Goal: Task Accomplishment & Management: Use online tool/utility

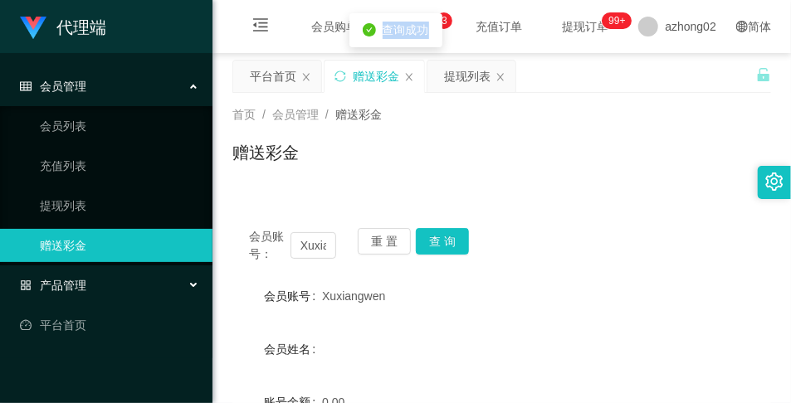
scroll to position [181, 0]
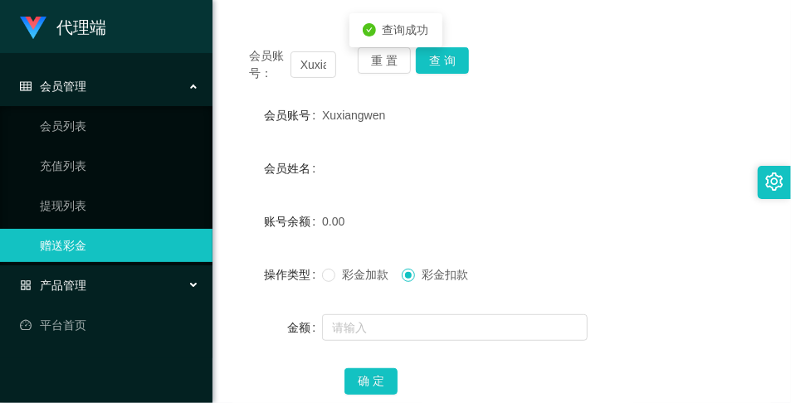
click at [81, 293] on div "产品管理" at bounding box center [106, 285] width 212 height 33
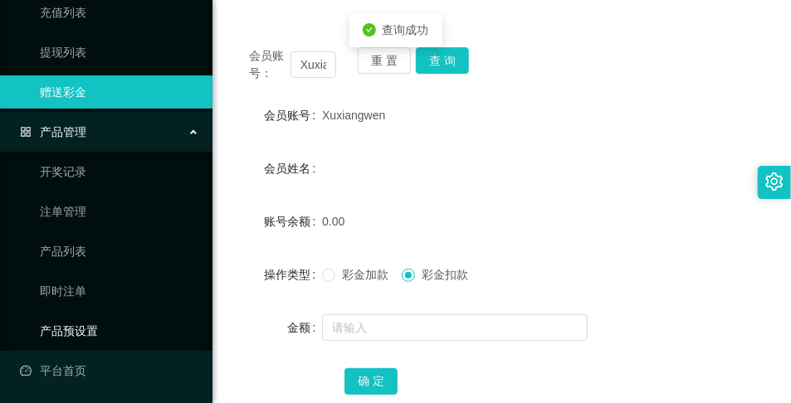
click at [91, 320] on link "产品预设置" at bounding box center [119, 331] width 159 height 33
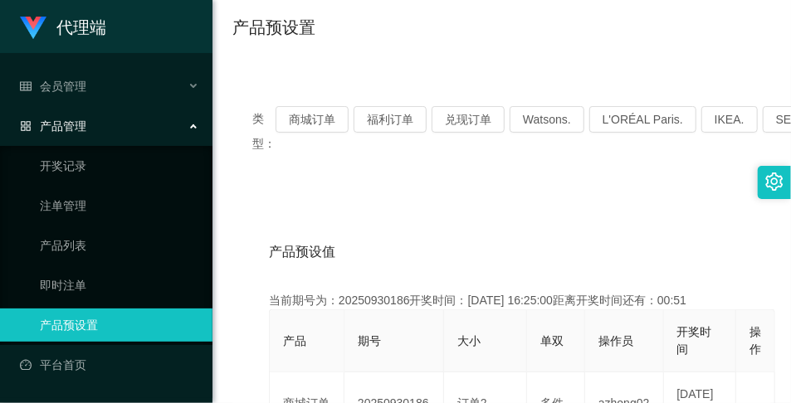
scroll to position [120, 0]
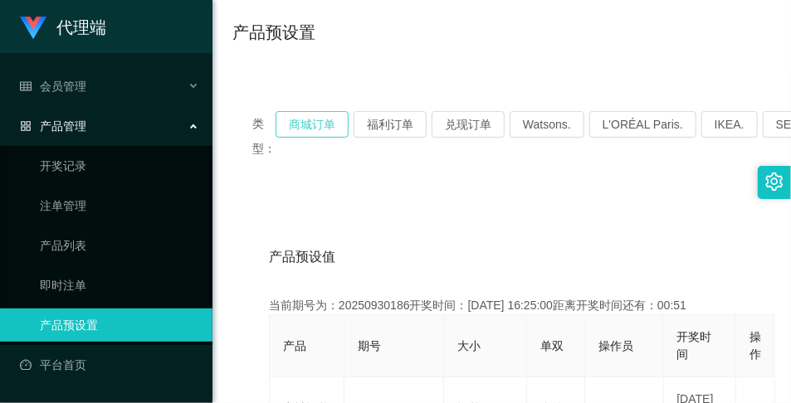
click at [309, 118] on button "商城订单" at bounding box center [312, 124] width 73 height 27
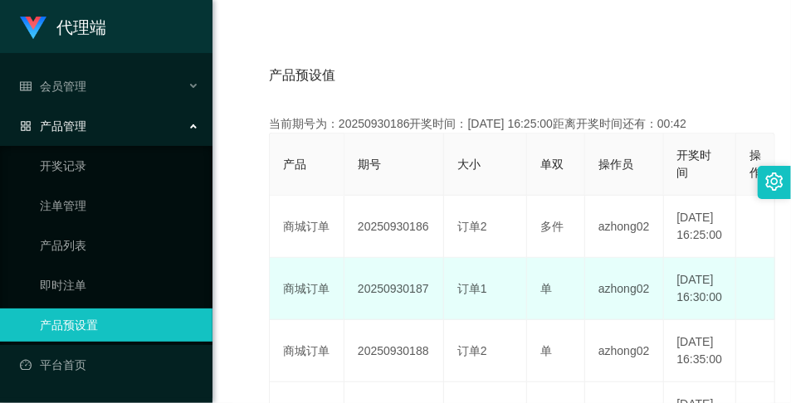
scroll to position [302, 0]
drag, startPoint x: 428, startPoint y: 312, endPoint x: 359, endPoint y: 322, distance: 70.4
click at [359, 320] on td "20250930187" at bounding box center [394, 289] width 100 height 62
drag, startPoint x: 359, startPoint y: 322, endPoint x: 371, endPoint y: 317, distance: 13.4
copy td "20250930187"
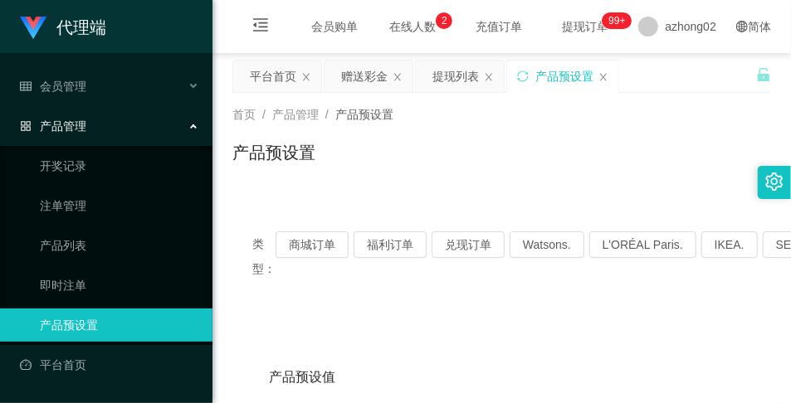
scroll to position [0, 0]
click at [458, 87] on div "提现列表" at bounding box center [455, 77] width 46 height 32
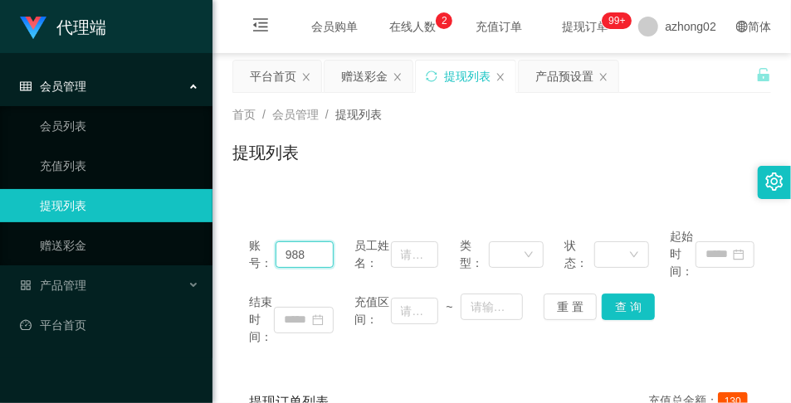
click at [310, 258] on input "988" at bounding box center [305, 255] width 58 height 27
type input "9"
click at [417, 164] on div "提现列表" at bounding box center [501, 159] width 539 height 38
click at [315, 262] on input "text" at bounding box center [305, 255] width 58 height 27
paste input "Xuxiangwen"
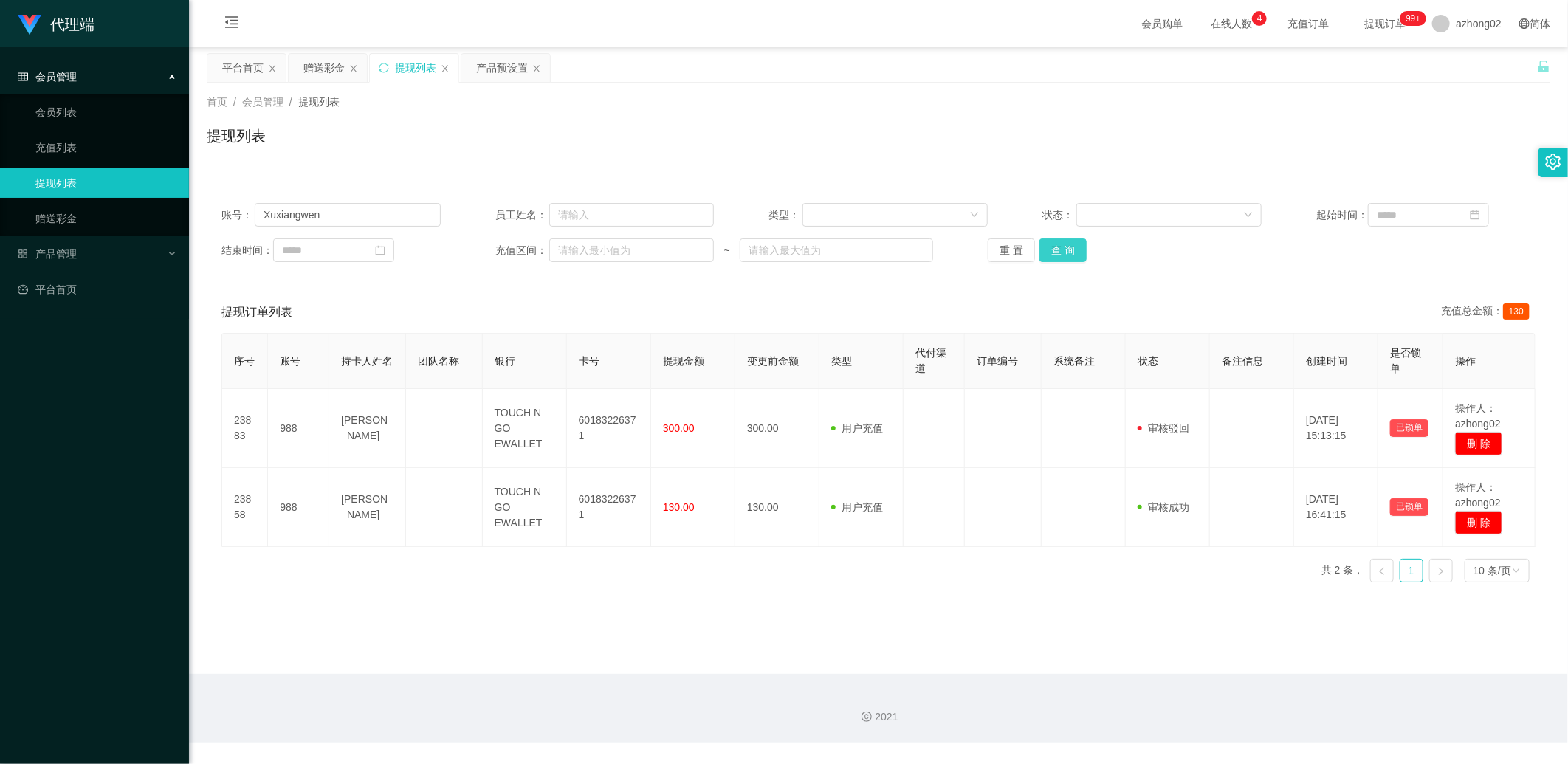
click at [703, 244] on button "查 询" at bounding box center [1063, 250] width 47 height 24
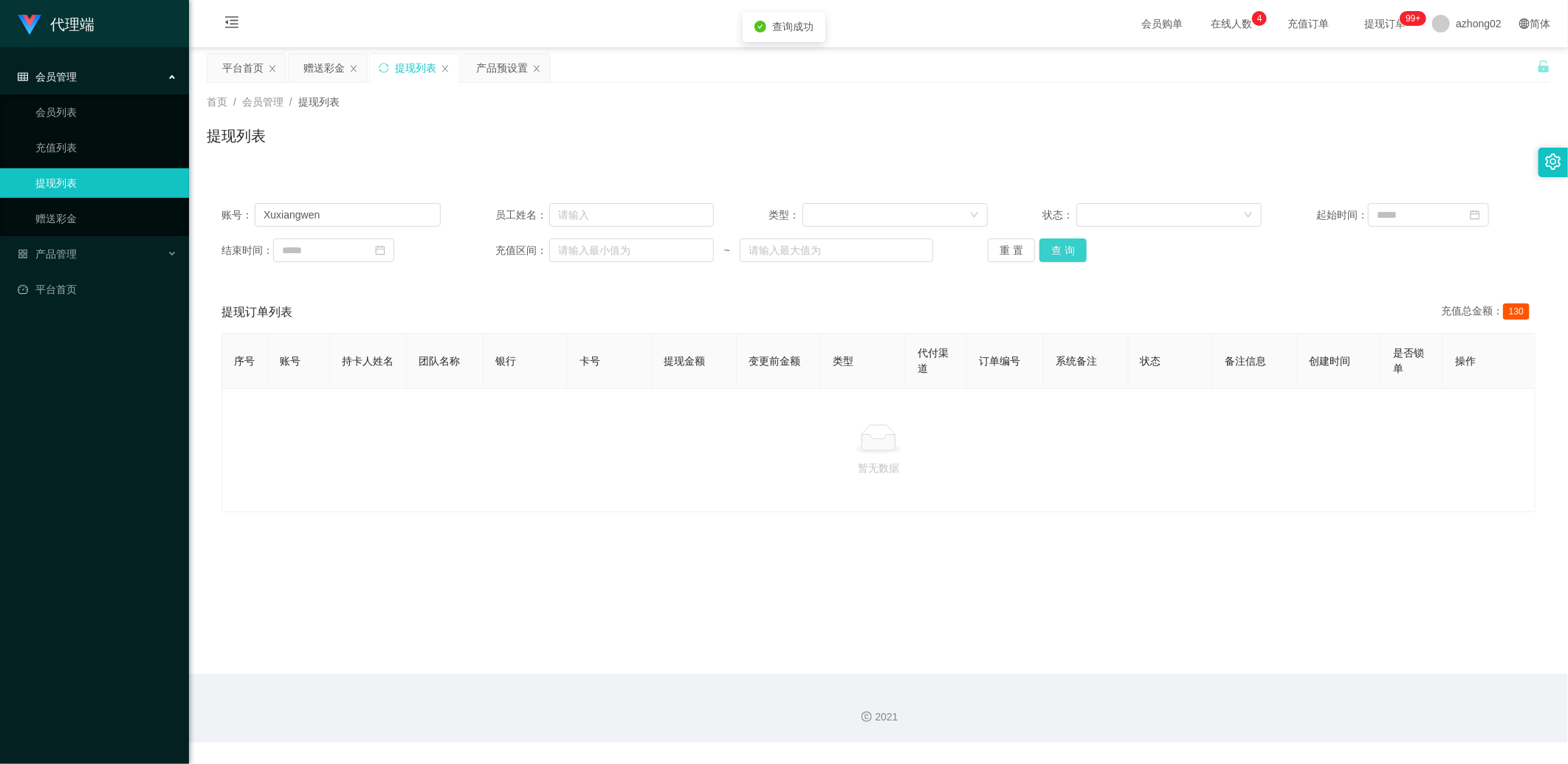
click at [703, 244] on button "查 询" at bounding box center [1063, 250] width 47 height 24
click at [703, 244] on div "重 置 查 询" at bounding box center [1097, 250] width 219 height 24
click at [703, 244] on button "查 询" at bounding box center [1063, 250] width 47 height 24
click at [703, 244] on div "重 置 查 询" at bounding box center [1097, 250] width 219 height 24
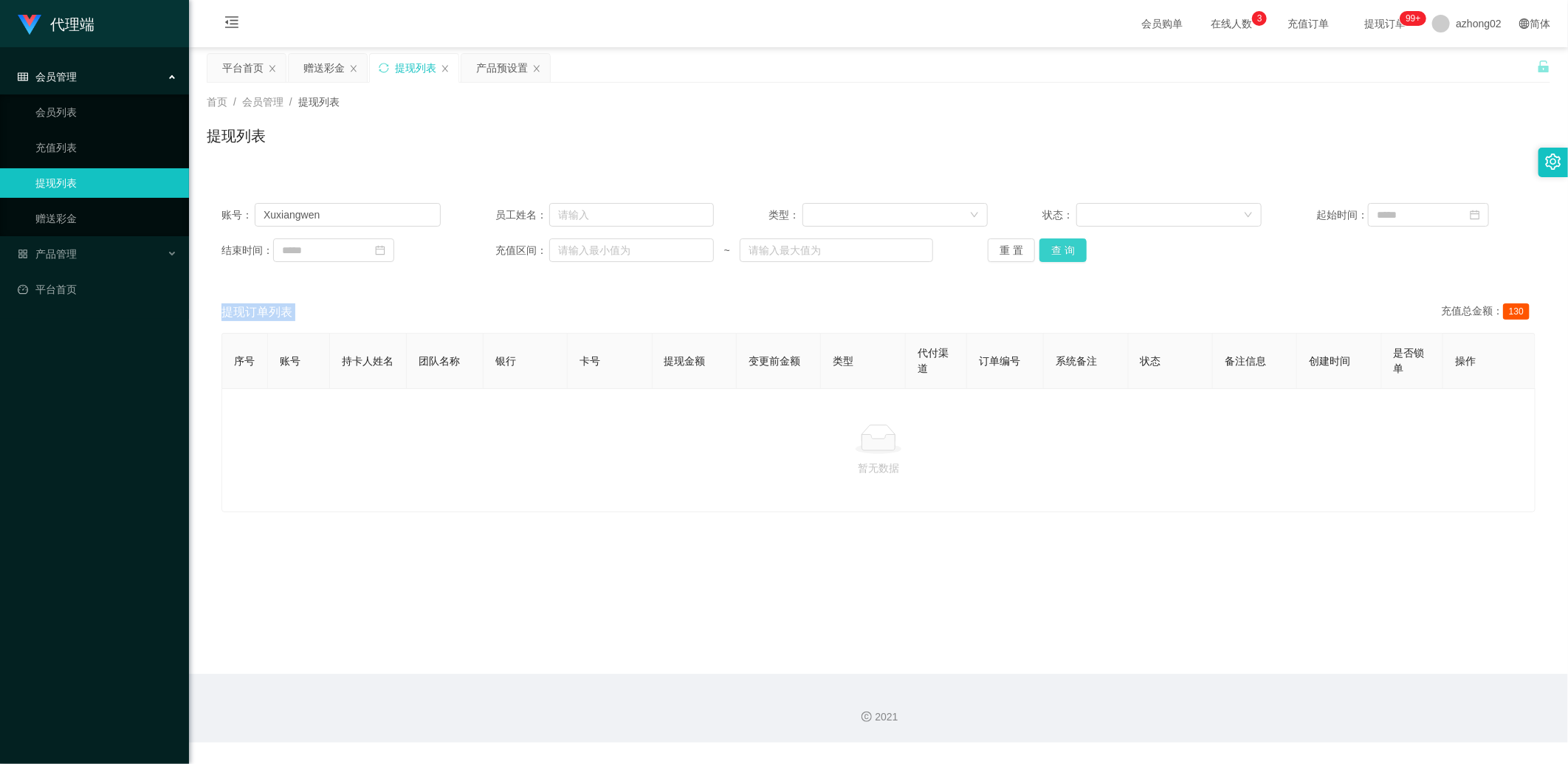
click at [703, 248] on button "查 询" at bounding box center [1063, 250] width 47 height 24
click at [703, 248] on div "重 置 查 询" at bounding box center [1097, 250] width 219 height 24
click at [703, 248] on button "查 询" at bounding box center [1063, 250] width 47 height 24
click at [703, 248] on div "重 置 查 询" at bounding box center [1097, 250] width 219 height 24
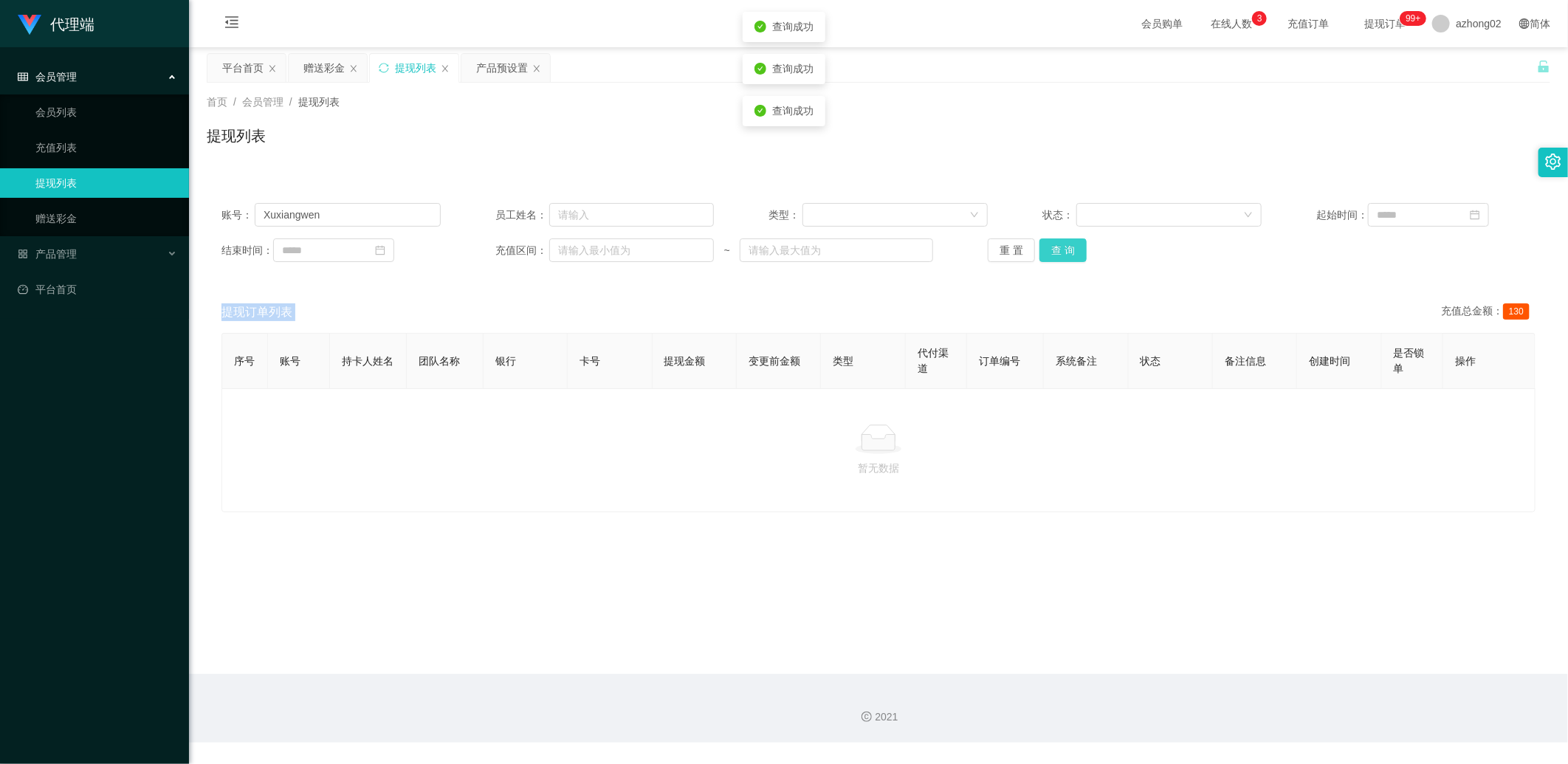
click at [703, 248] on button "查 询" at bounding box center [1063, 250] width 47 height 24
click at [703, 245] on div "重 置 查 询" at bounding box center [1097, 250] width 219 height 24
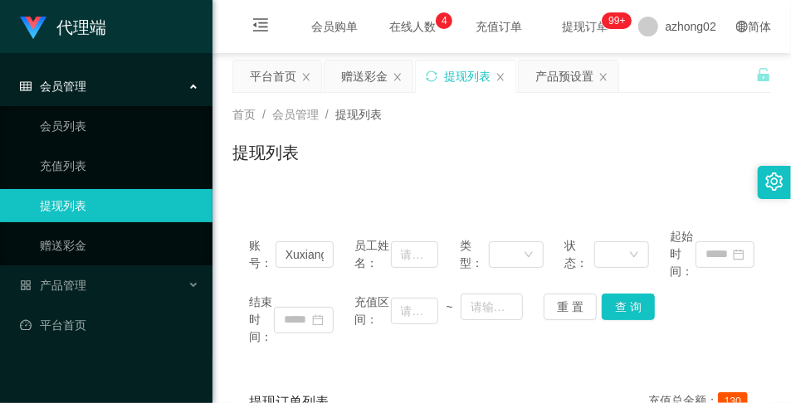
click at [627, 291] on div "账号： Xuxiangwen 员工姓名： 类型： 状态： 起始时间： 结束时间： 充值区间： ~ 重 置 查 询" at bounding box center [501, 287] width 539 height 151
click at [627, 294] on button "查 询" at bounding box center [628, 307] width 53 height 27
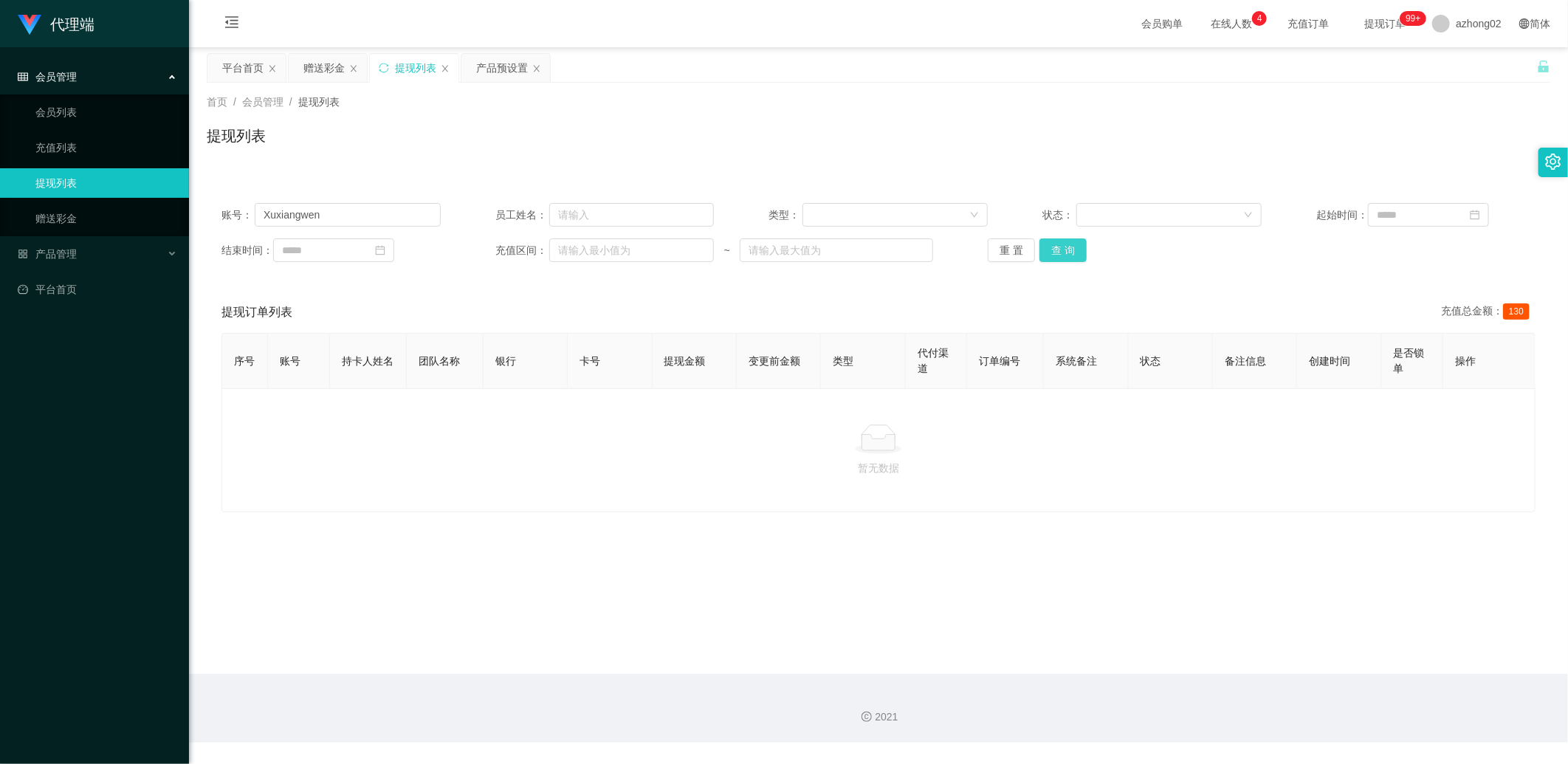
click at [703, 251] on button "查 询" at bounding box center [1063, 250] width 47 height 24
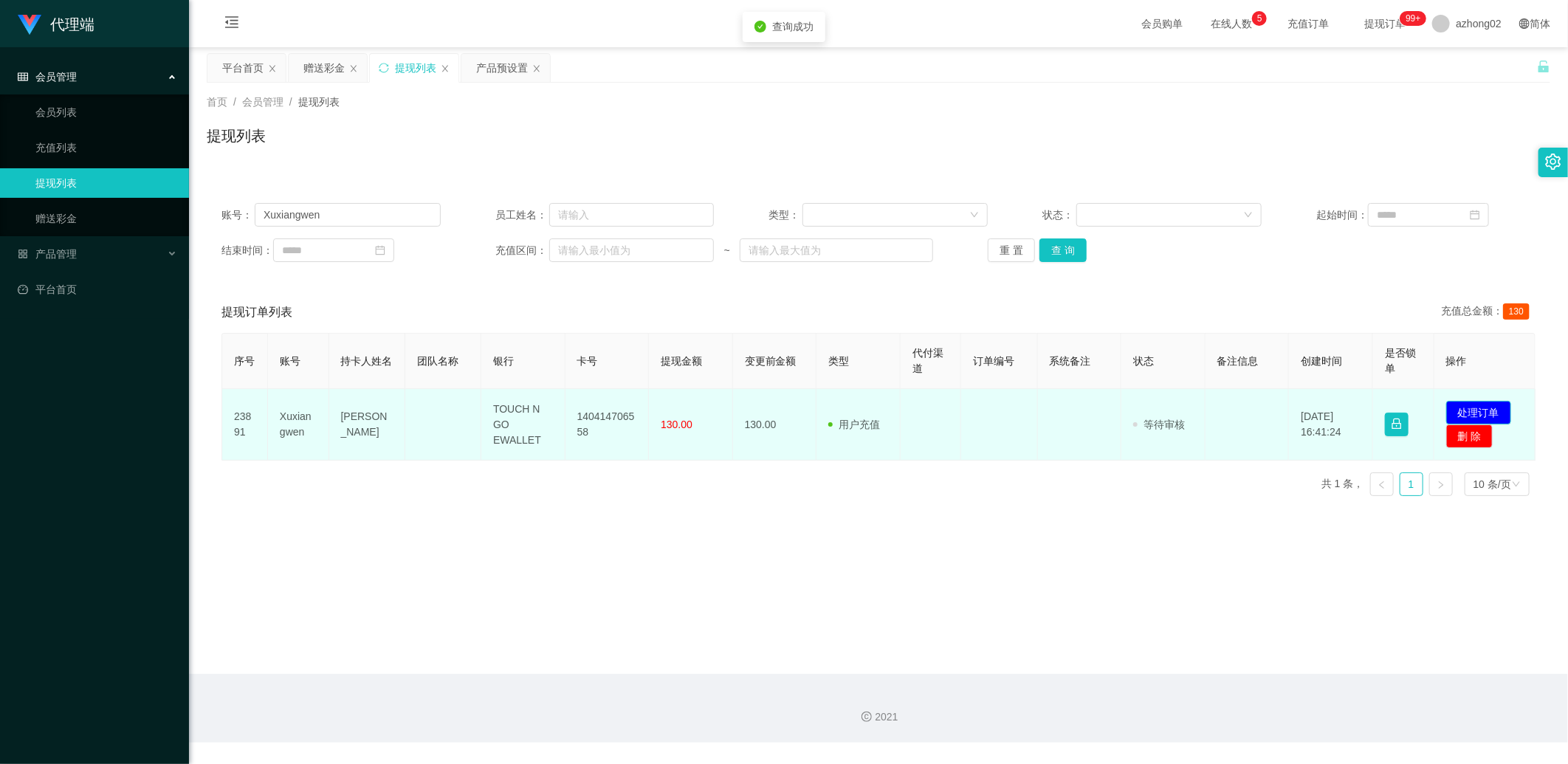
click at [703, 358] on button "处理订单" at bounding box center [1478, 413] width 65 height 24
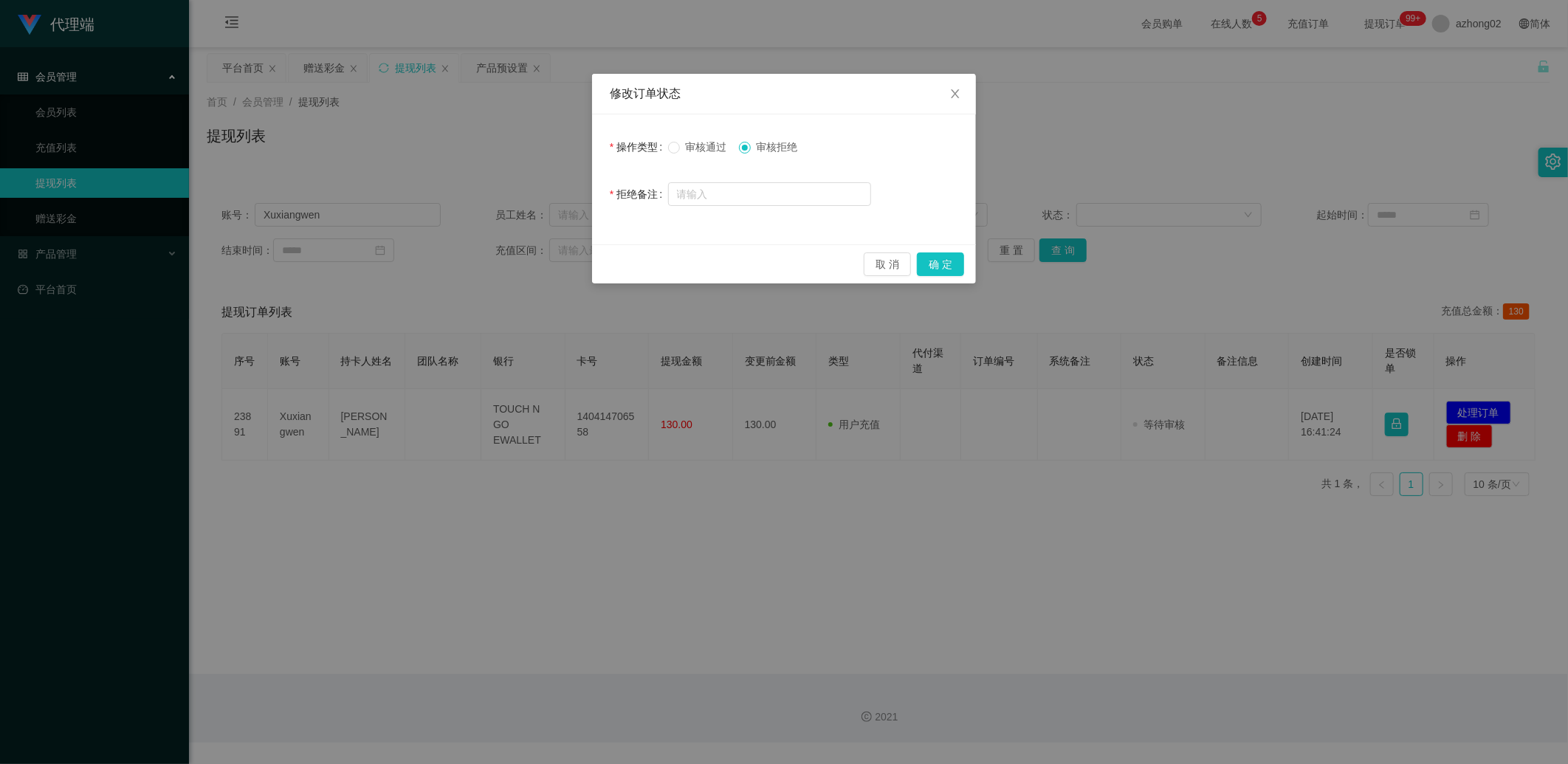
click at [661, 142] on label "操作类型" at bounding box center [639, 147] width 59 height 12
click at [703, 261] on button "确 定" at bounding box center [940, 264] width 47 height 24
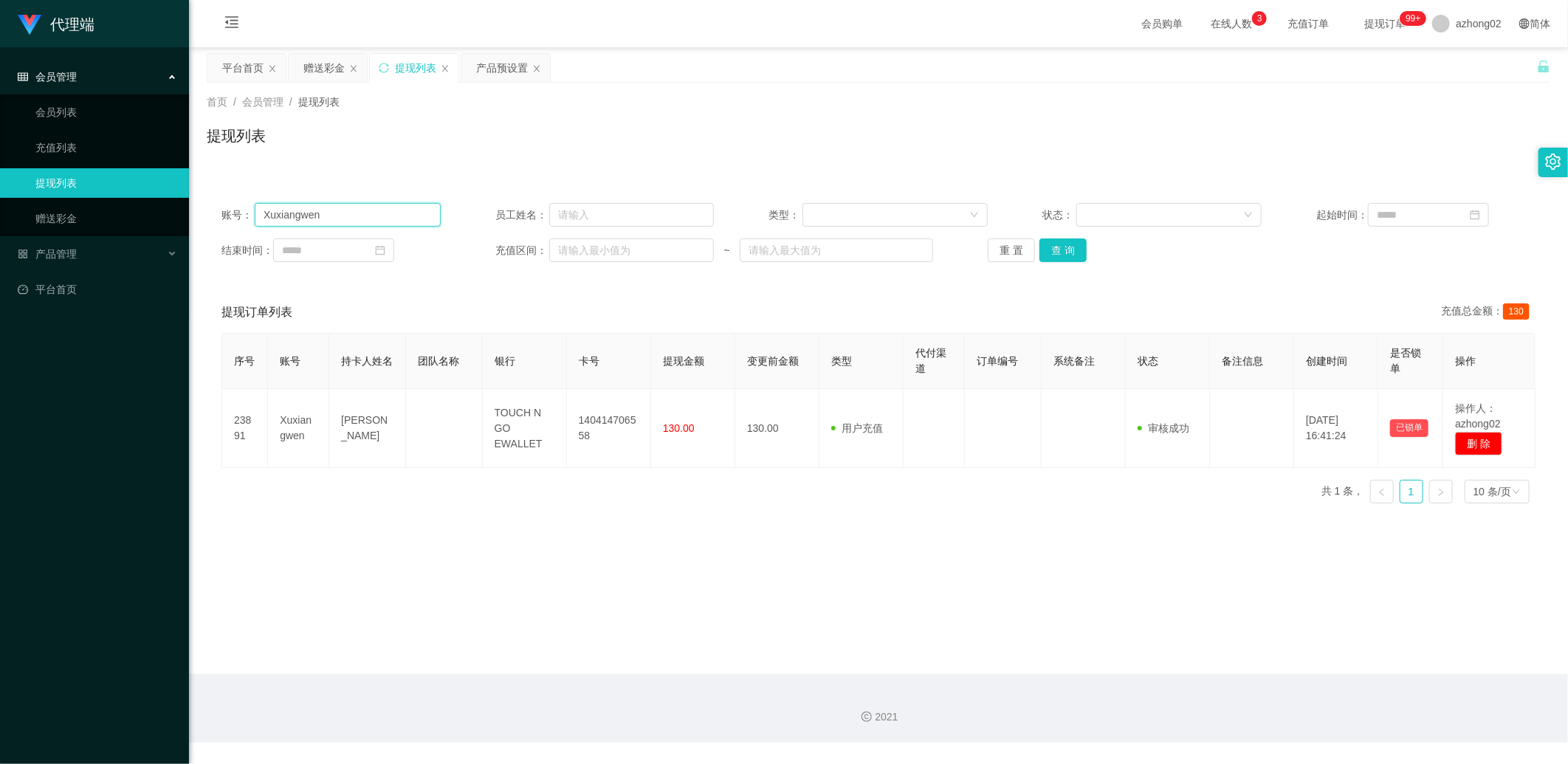
click at [372, 215] on input "Xuxiangwen" at bounding box center [347, 214] width 186 height 24
type input "X"
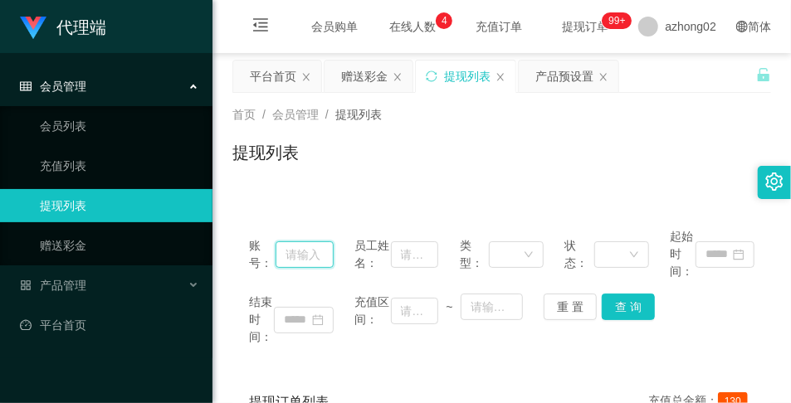
click at [304, 255] on input "text" at bounding box center [305, 255] width 58 height 27
paste input "KLCC"
click at [612, 296] on button "查 询" at bounding box center [628, 307] width 53 height 27
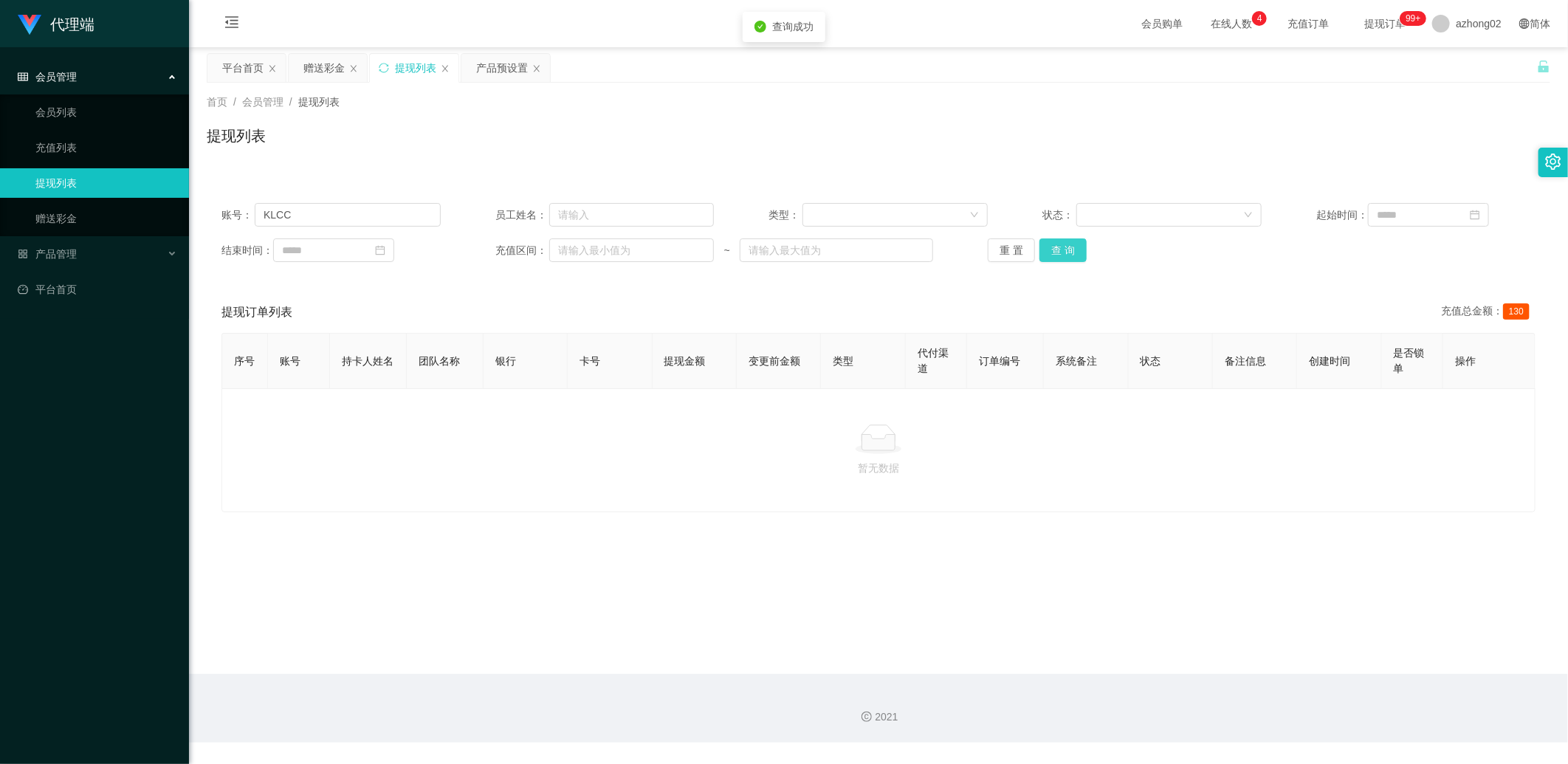
click at [703, 258] on button "查 询" at bounding box center [1063, 250] width 47 height 24
click at [703, 258] on button "查 询" at bounding box center [1071, 250] width 63 height 24
click at [703, 258] on div "重 置 查 询" at bounding box center [1097, 250] width 219 height 24
click at [703, 258] on button "查 询" at bounding box center [1063, 250] width 47 height 24
click at [703, 258] on div "重 置 查 询" at bounding box center [1097, 250] width 219 height 24
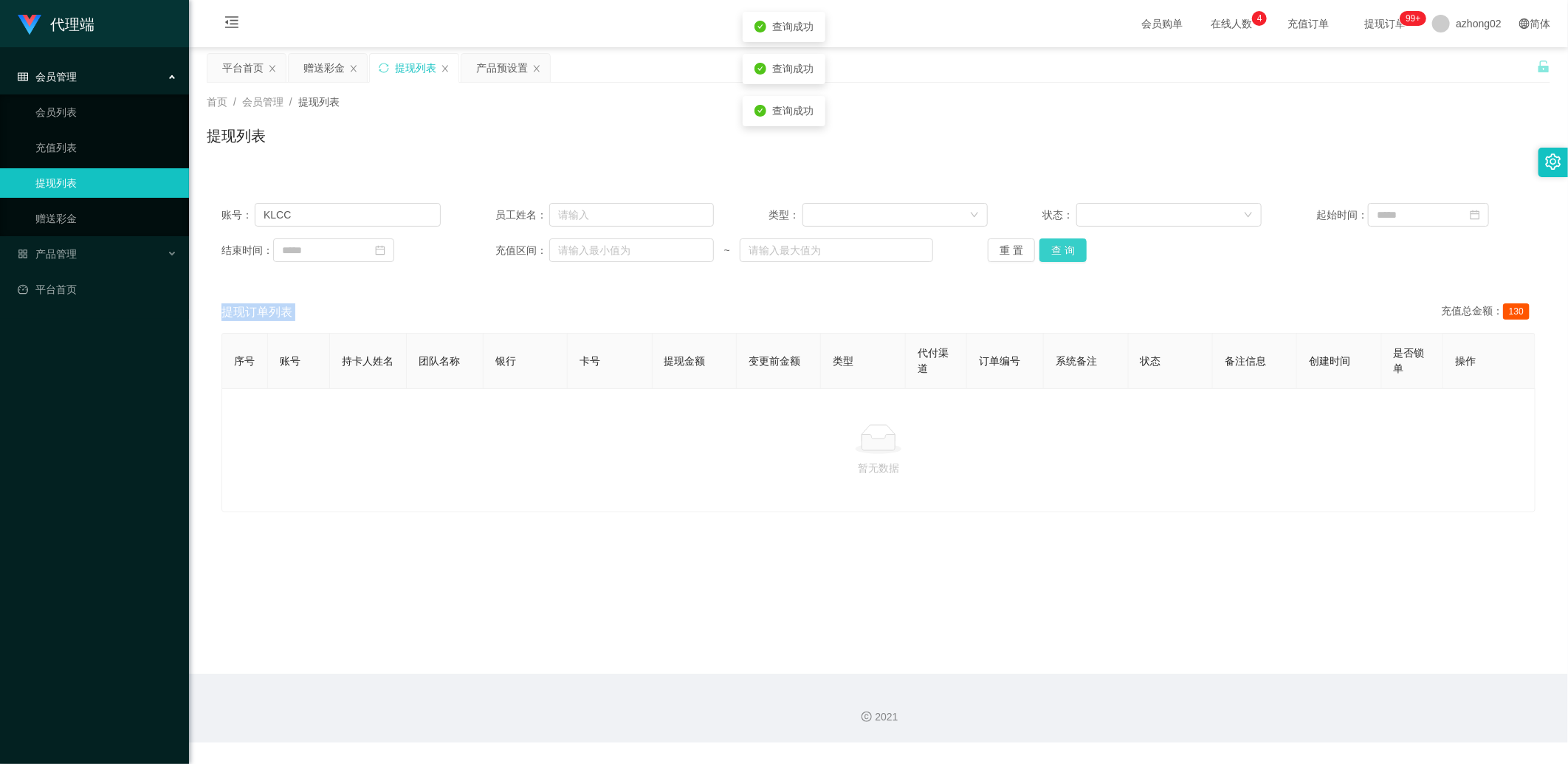
click at [703, 258] on button "查 询" at bounding box center [1063, 250] width 47 height 24
click at [703, 245] on button "查 询" at bounding box center [1063, 250] width 47 height 24
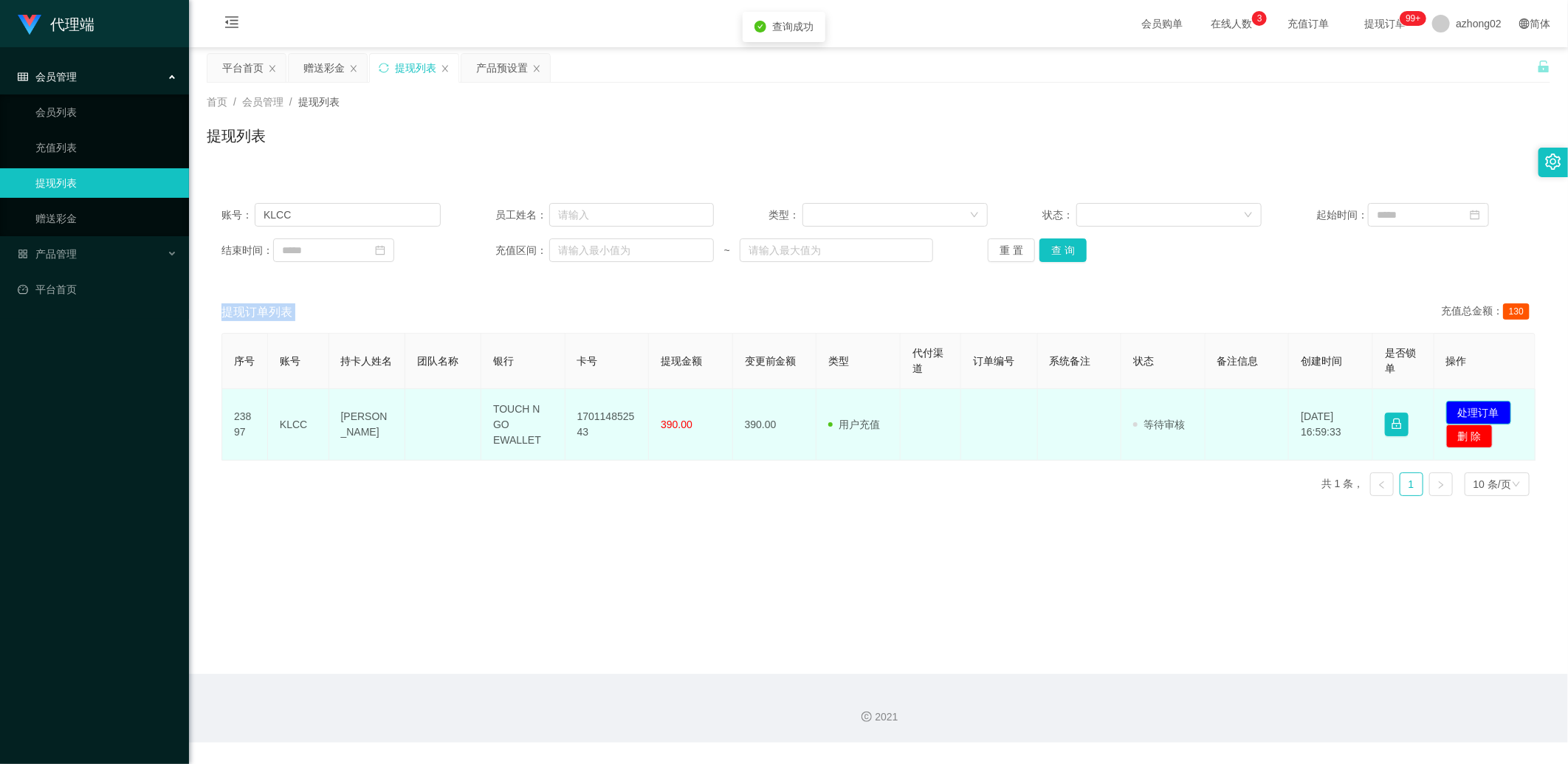
click at [703, 358] on button "处理订单" at bounding box center [1478, 413] width 65 height 24
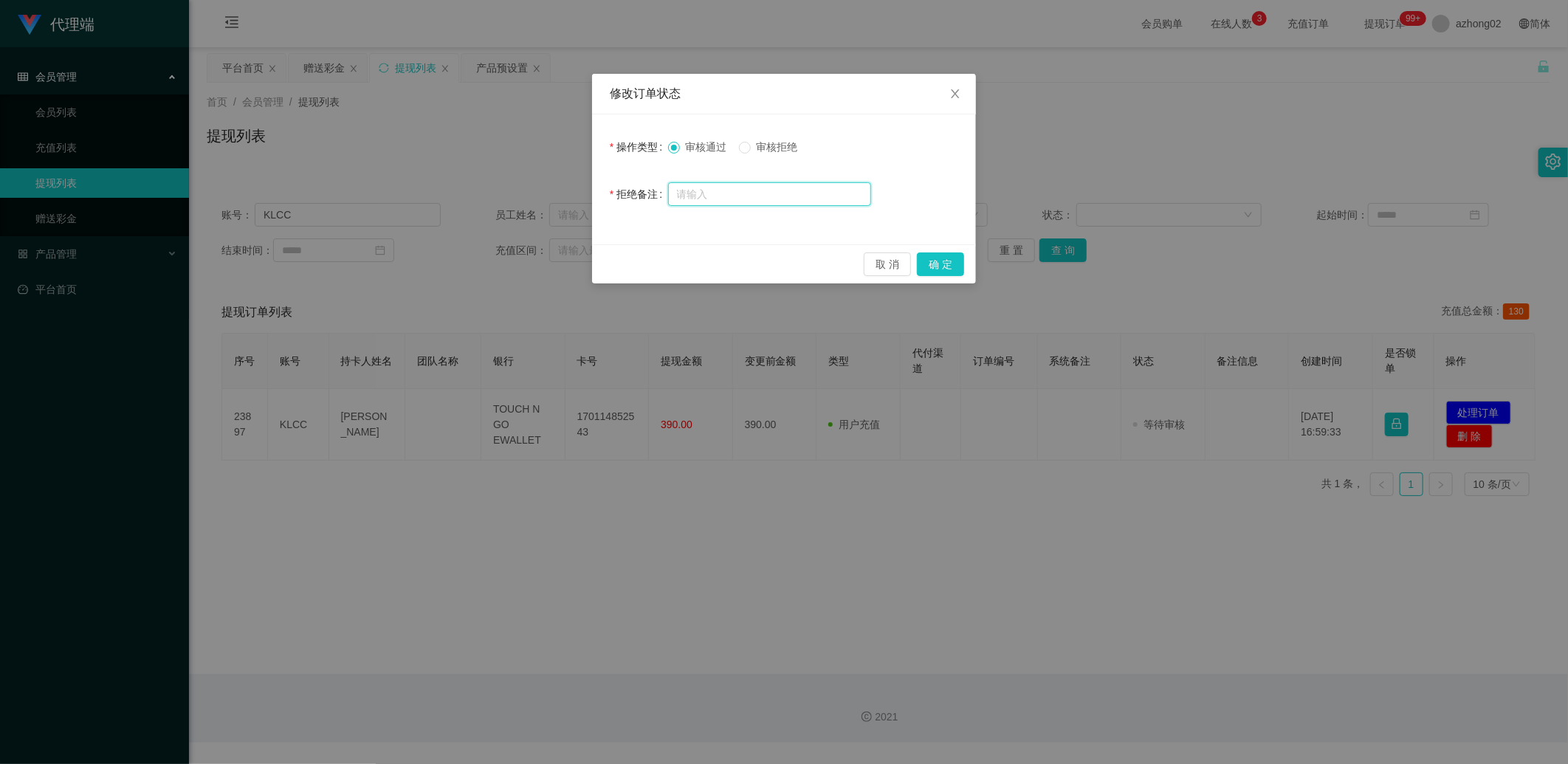
drag, startPoint x: 760, startPoint y: 181, endPoint x: 859, endPoint y: 184, distance: 99.0
click at [703, 182] on input "text" at bounding box center [769, 194] width 203 height 24
click at [703, 262] on button "确 定" at bounding box center [940, 264] width 47 height 24
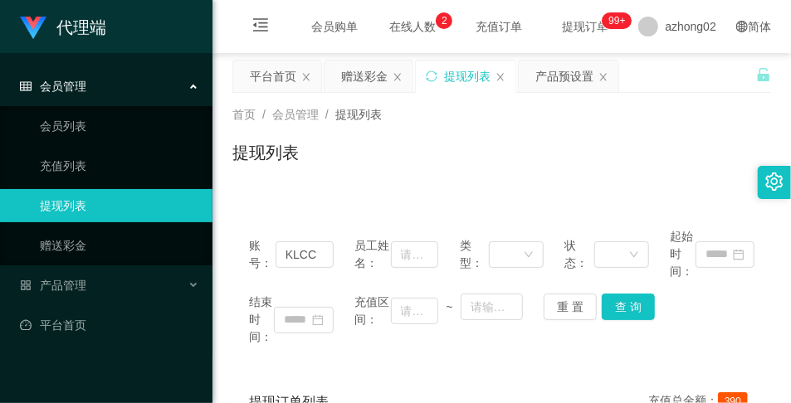
click at [336, 256] on div "账号： KLCC 员工姓名： 类型： 状态： 起始时间：" at bounding box center [501, 254] width 505 height 52
click at [320, 255] on input "KLCC" at bounding box center [305, 255] width 58 height 27
type input "K"
click at [309, 257] on input "text" at bounding box center [305, 255] width 58 height 27
paste input "Dotdot30"
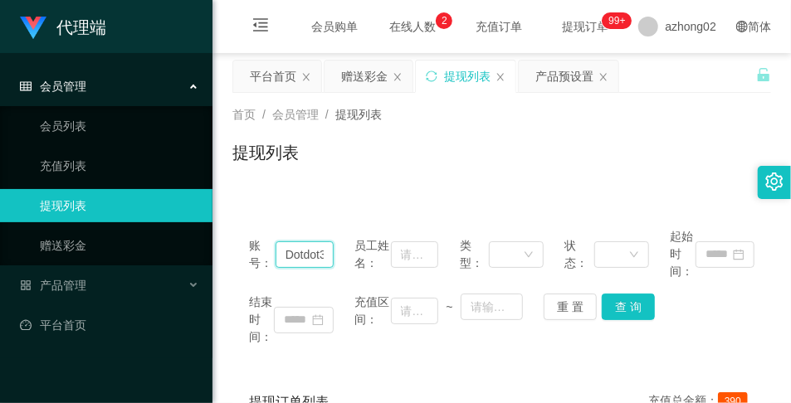
scroll to position [0, 11]
type input "Dotdot30"
click at [627, 314] on button "查 询" at bounding box center [628, 307] width 53 height 27
click at [625, 312] on button "查 询" at bounding box center [628, 307] width 53 height 27
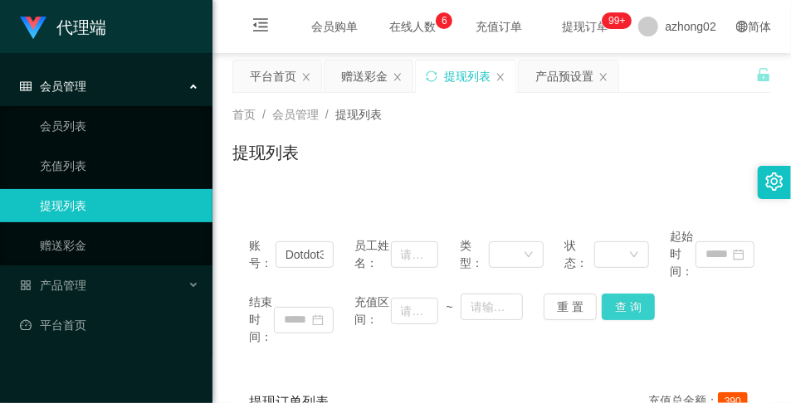
click at [628, 305] on button "查 询" at bounding box center [628, 307] width 53 height 27
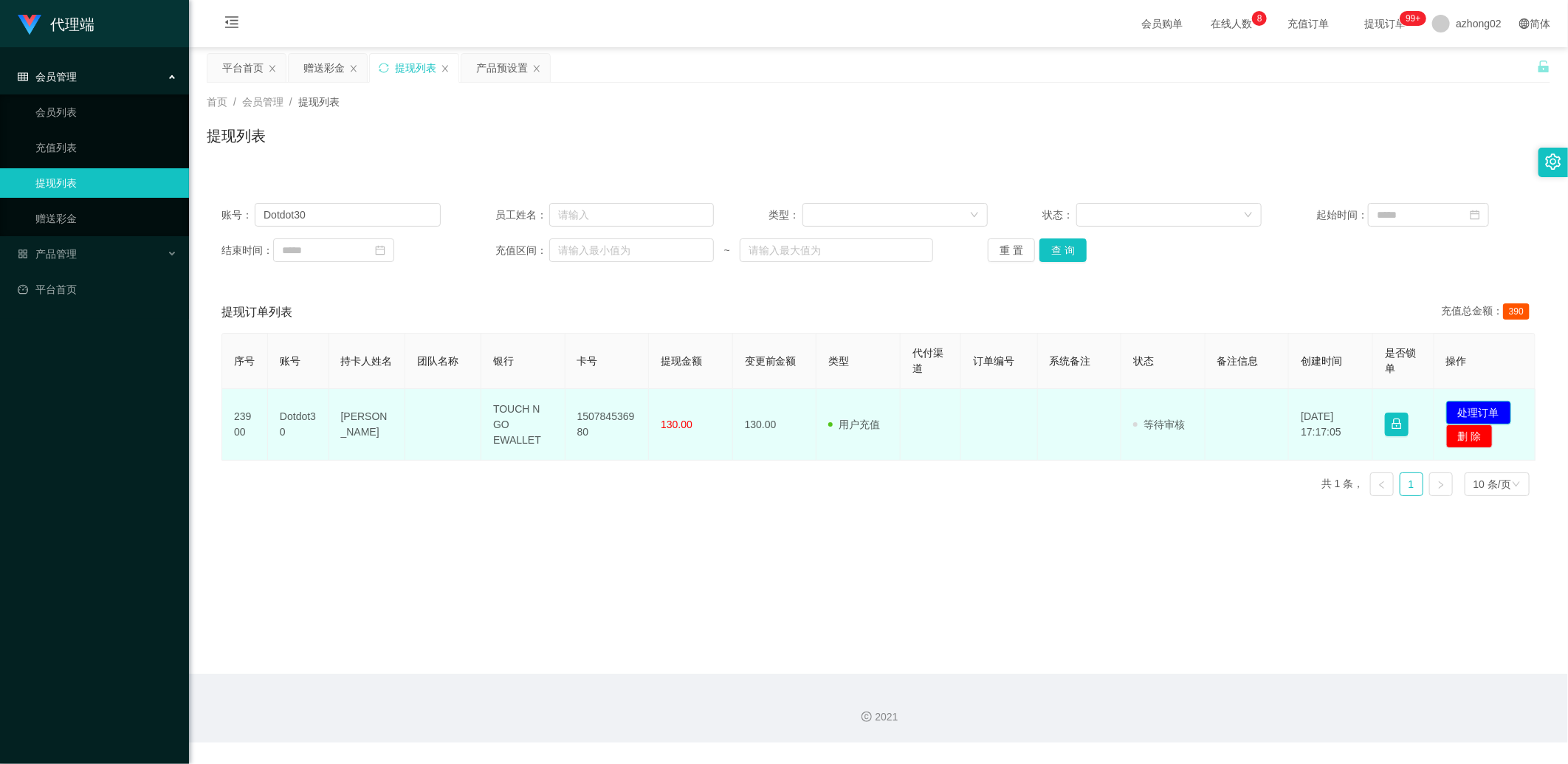
click at [703, 358] on button "处理订单" at bounding box center [1478, 413] width 65 height 24
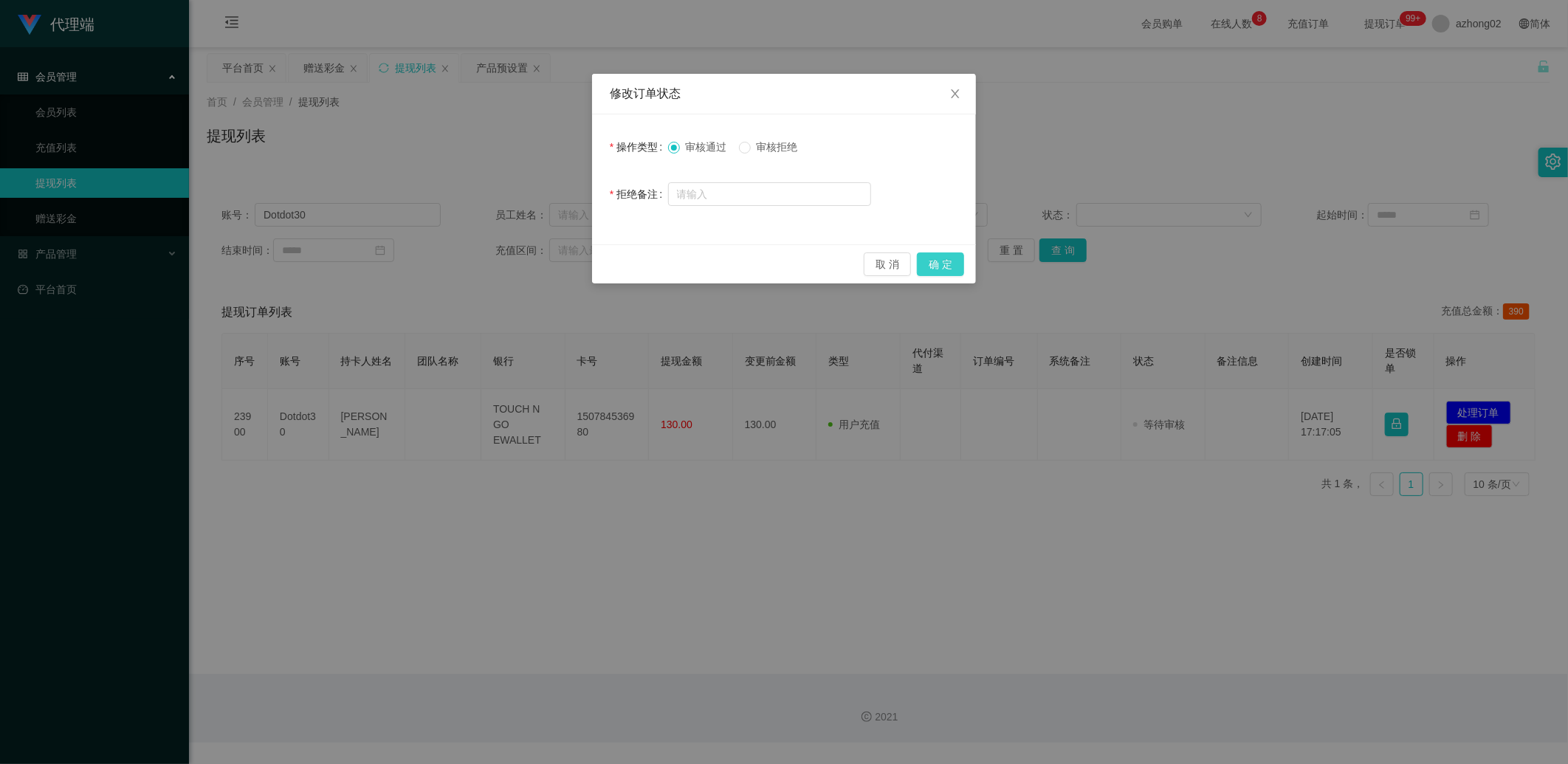
click at [703, 273] on button "确 定" at bounding box center [940, 264] width 47 height 24
